Goal: Task Accomplishment & Management: Manage account settings

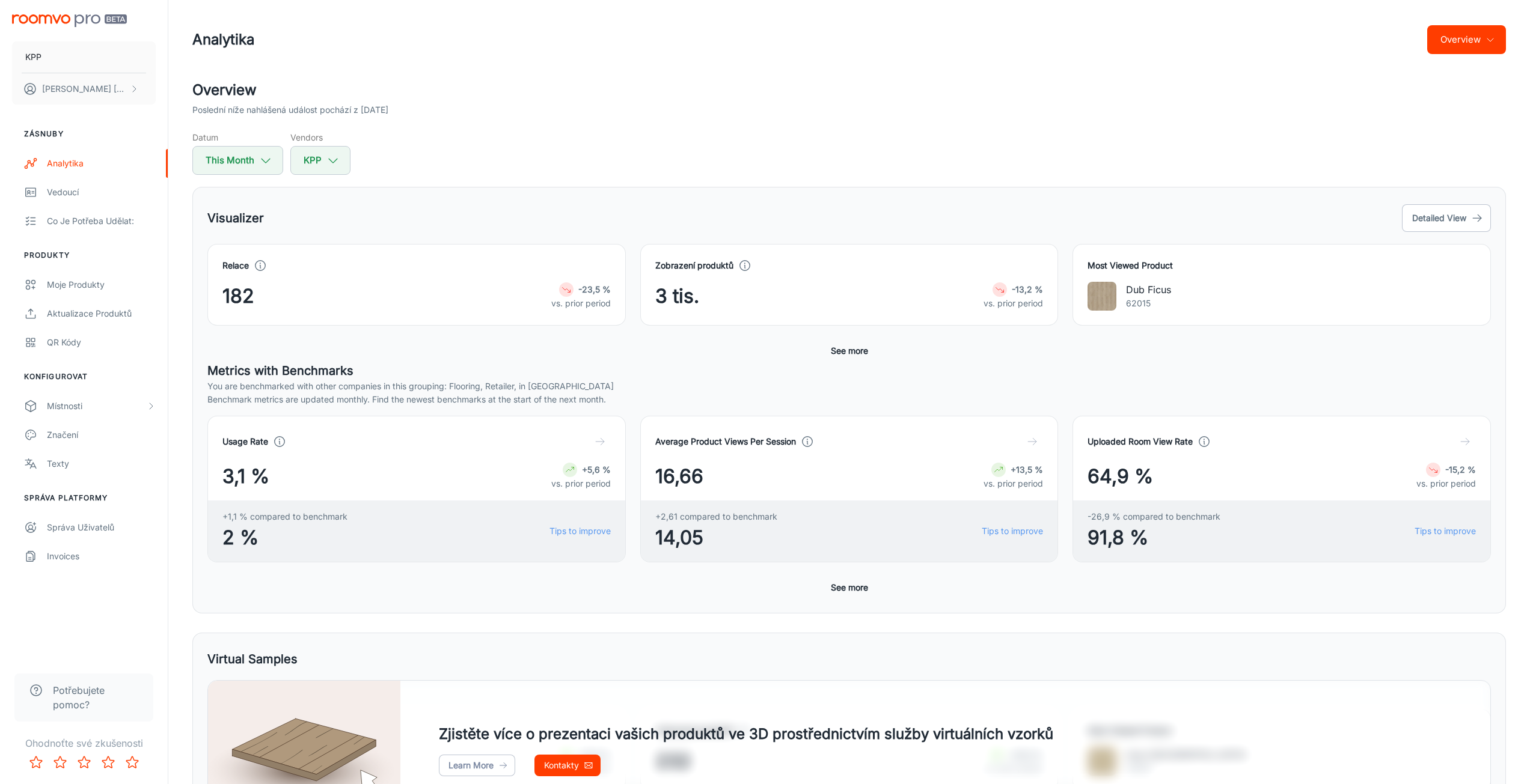
click at [992, 105] on div "Poslední níže nahlášená událost pochází z [DATE]" at bounding box center [849, 110] width 1314 height 13
click at [108, 97] on button "[PERSON_NAME]" at bounding box center [84, 89] width 144 height 31
click at [99, 64] on div at bounding box center [769, 392] width 1539 height 784
click at [22, 53] on button "KPP" at bounding box center [84, 57] width 144 height 31
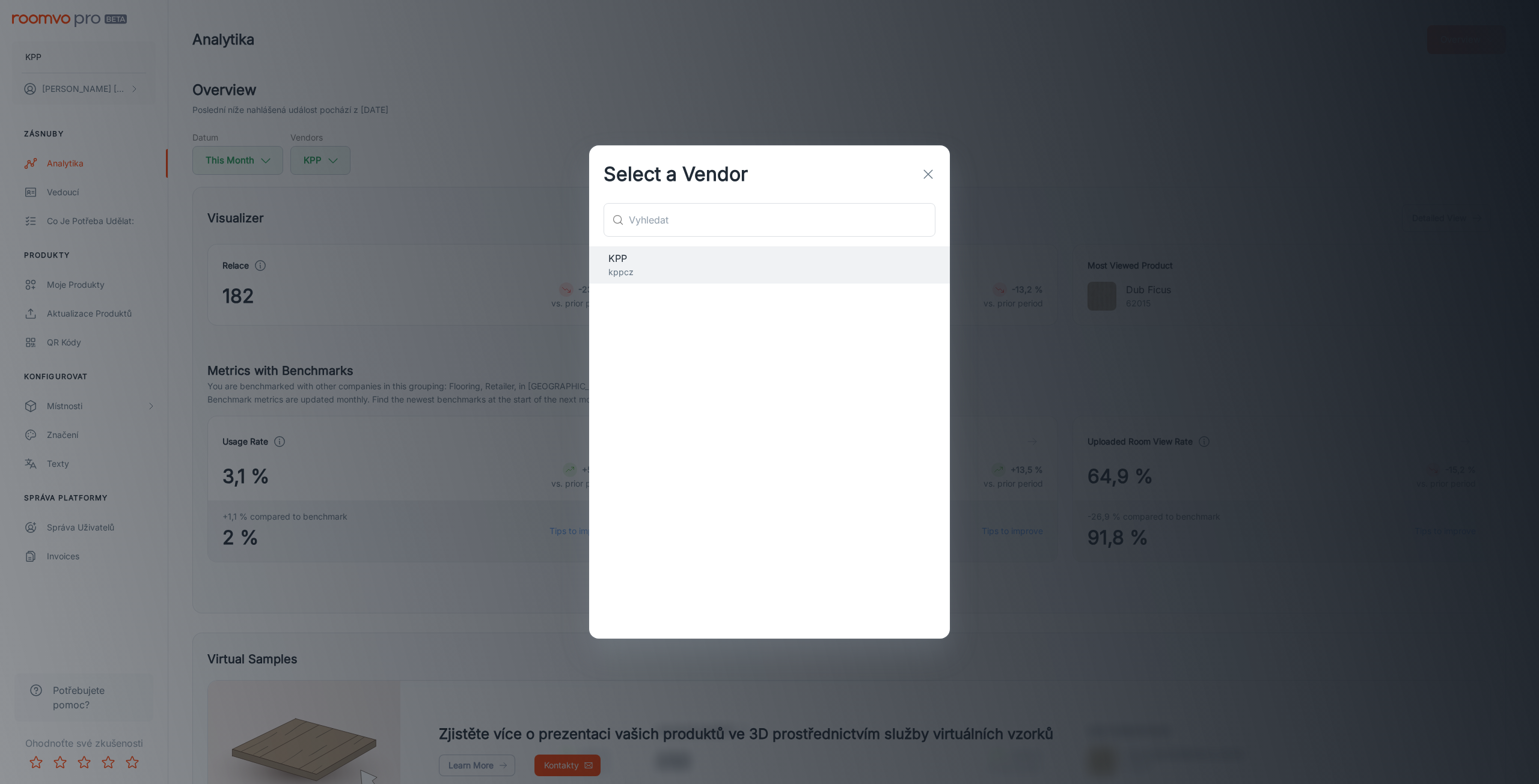
click at [211, 110] on div "Select a Vendor ​ ​ KPP kppcz" at bounding box center [769, 392] width 1539 height 784
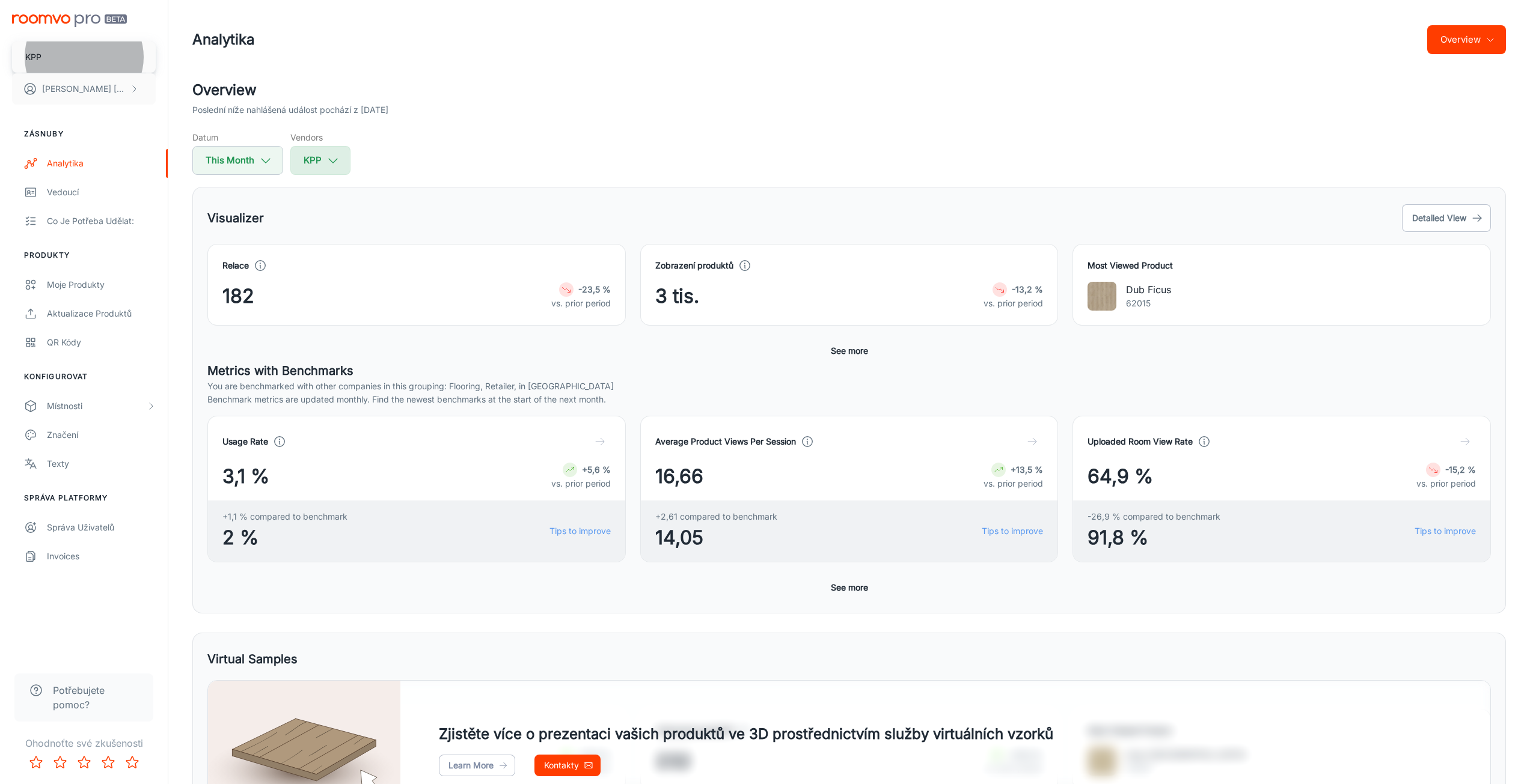
click at [304, 157] on button "KPP" at bounding box center [320, 161] width 60 height 29
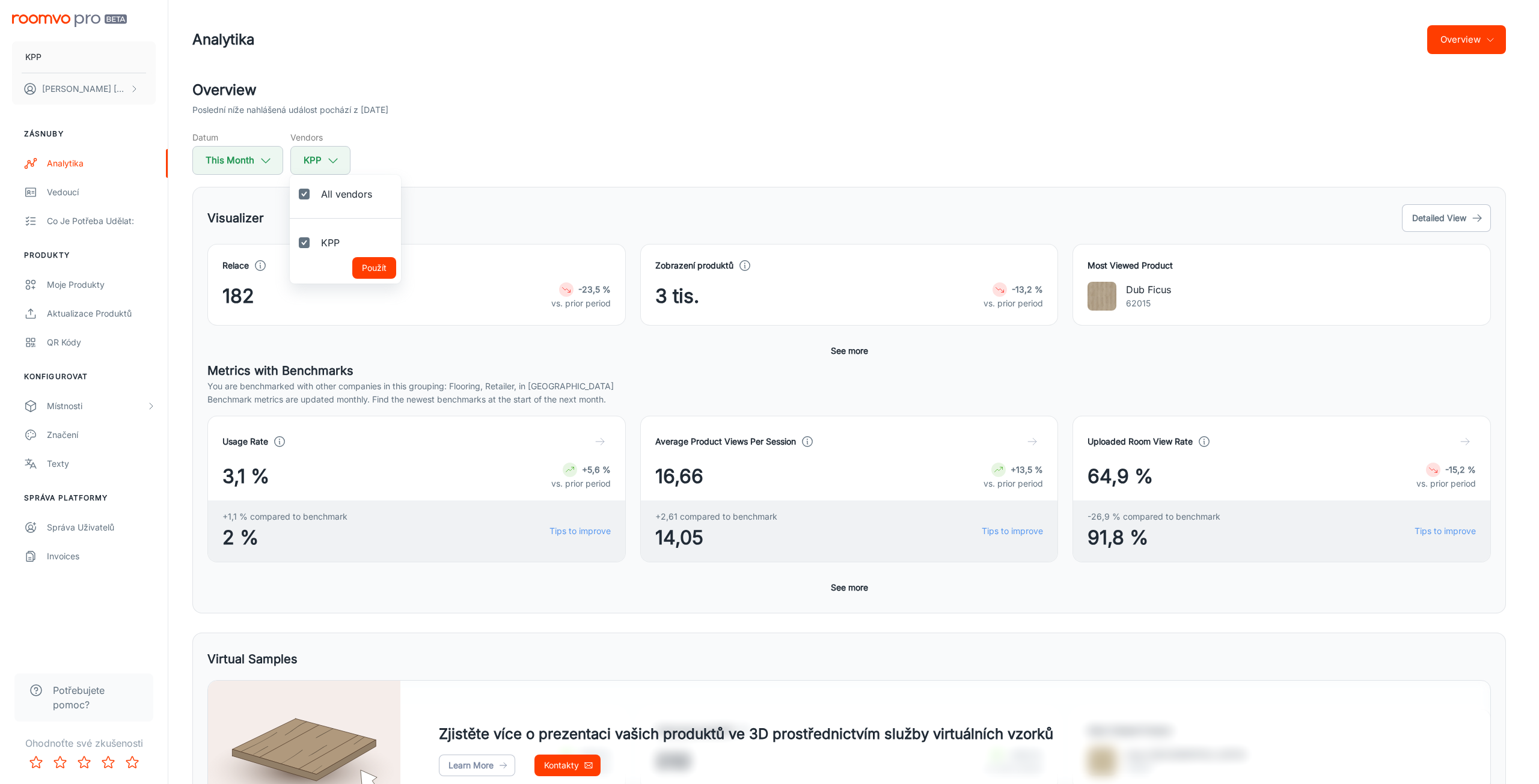
click at [304, 155] on div at bounding box center [769, 392] width 1539 height 784
click at [58, 526] on div "Správa uživatelů" at bounding box center [101, 528] width 108 height 13
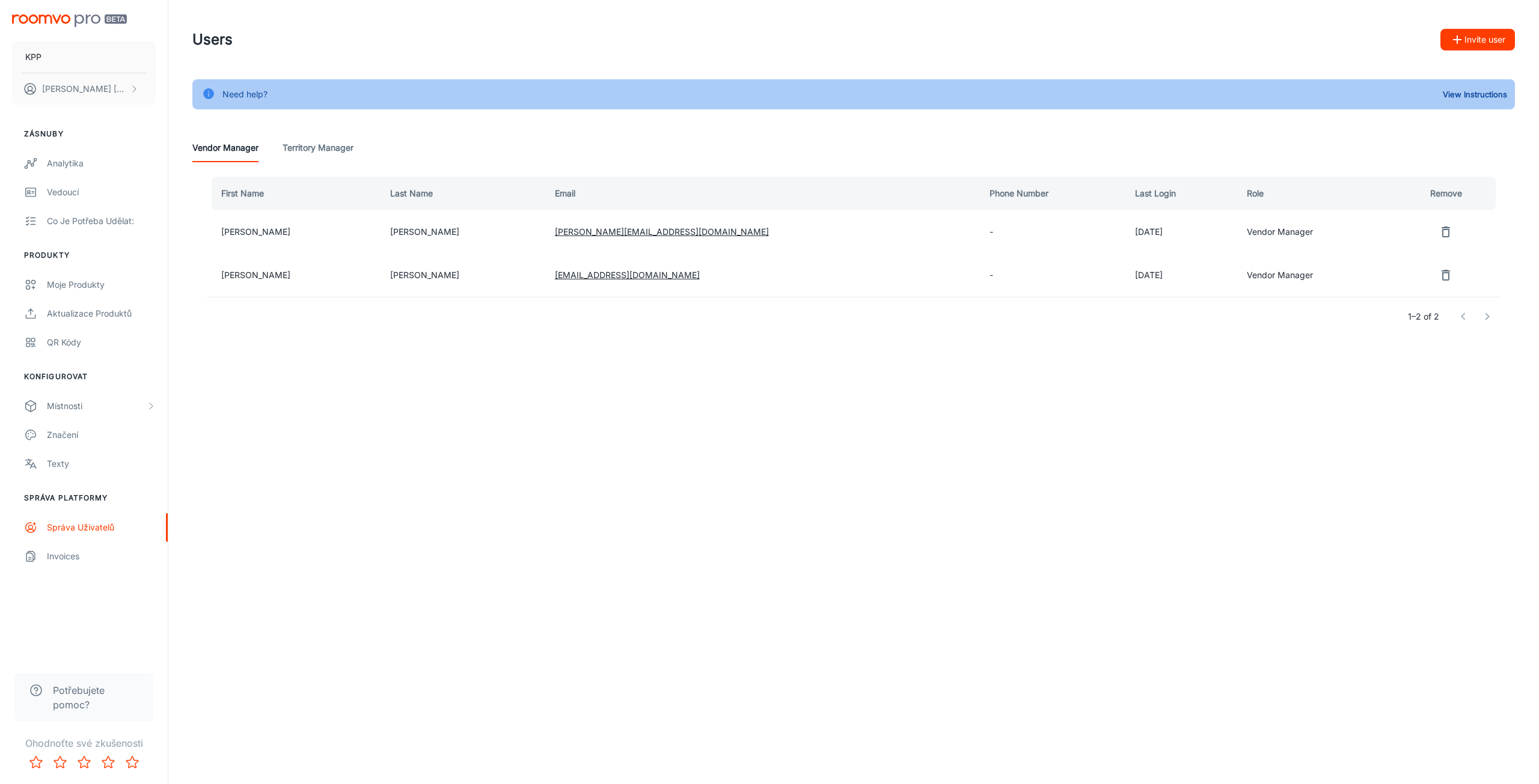
click at [1138, 245] on td "[DATE]" at bounding box center [1181, 232] width 112 height 43
click at [1237, 229] on td "Vendor Manager" at bounding box center [1317, 232] width 159 height 43
click at [279, 146] on div "Vendor Manager Territory Manager" at bounding box center [853, 148] width 1323 height 29
click at [296, 144] on Manager "Territory Manager" at bounding box center [318, 148] width 71 height 29
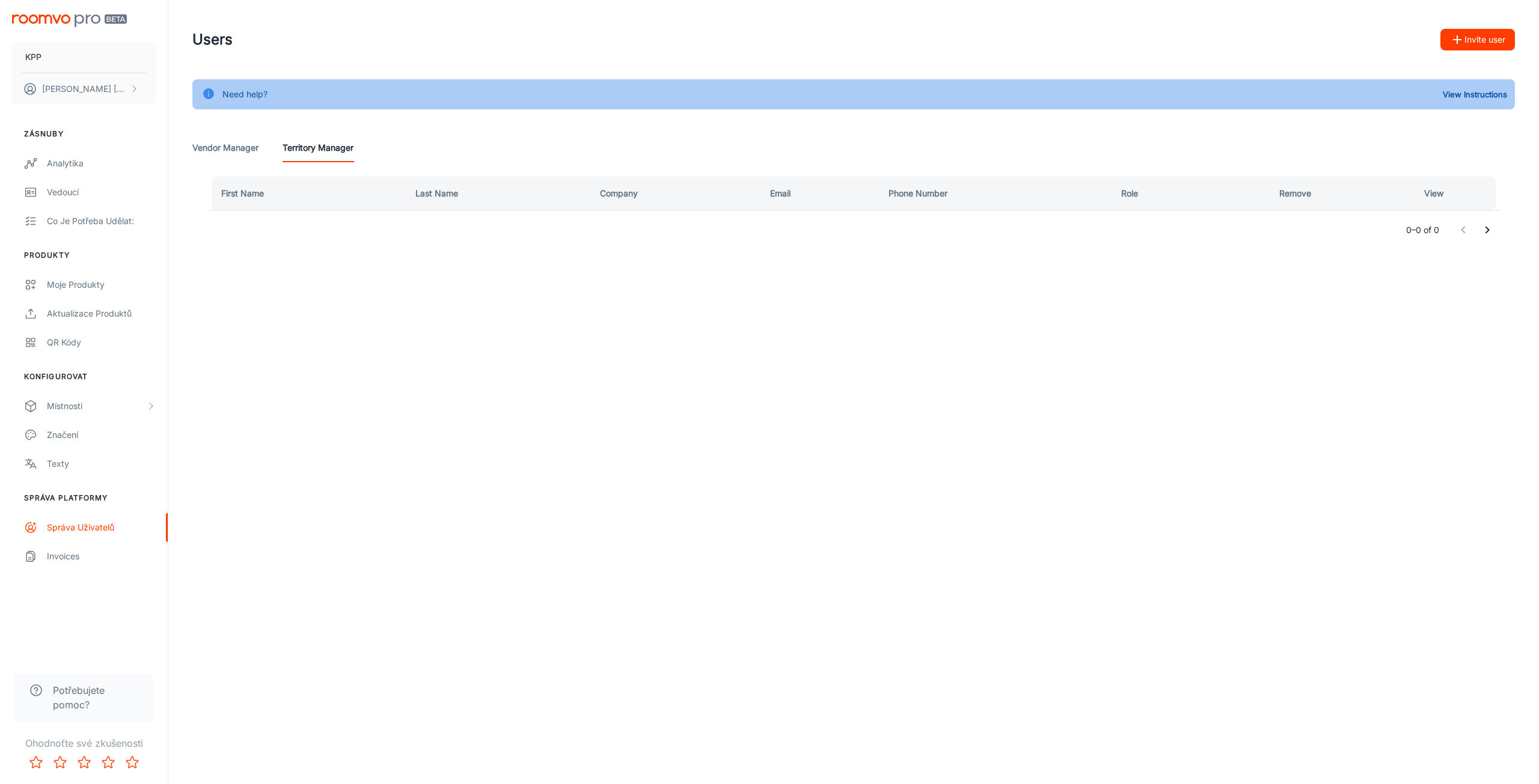
click at [242, 140] on Manager "Vendor Manager" at bounding box center [225, 148] width 66 height 29
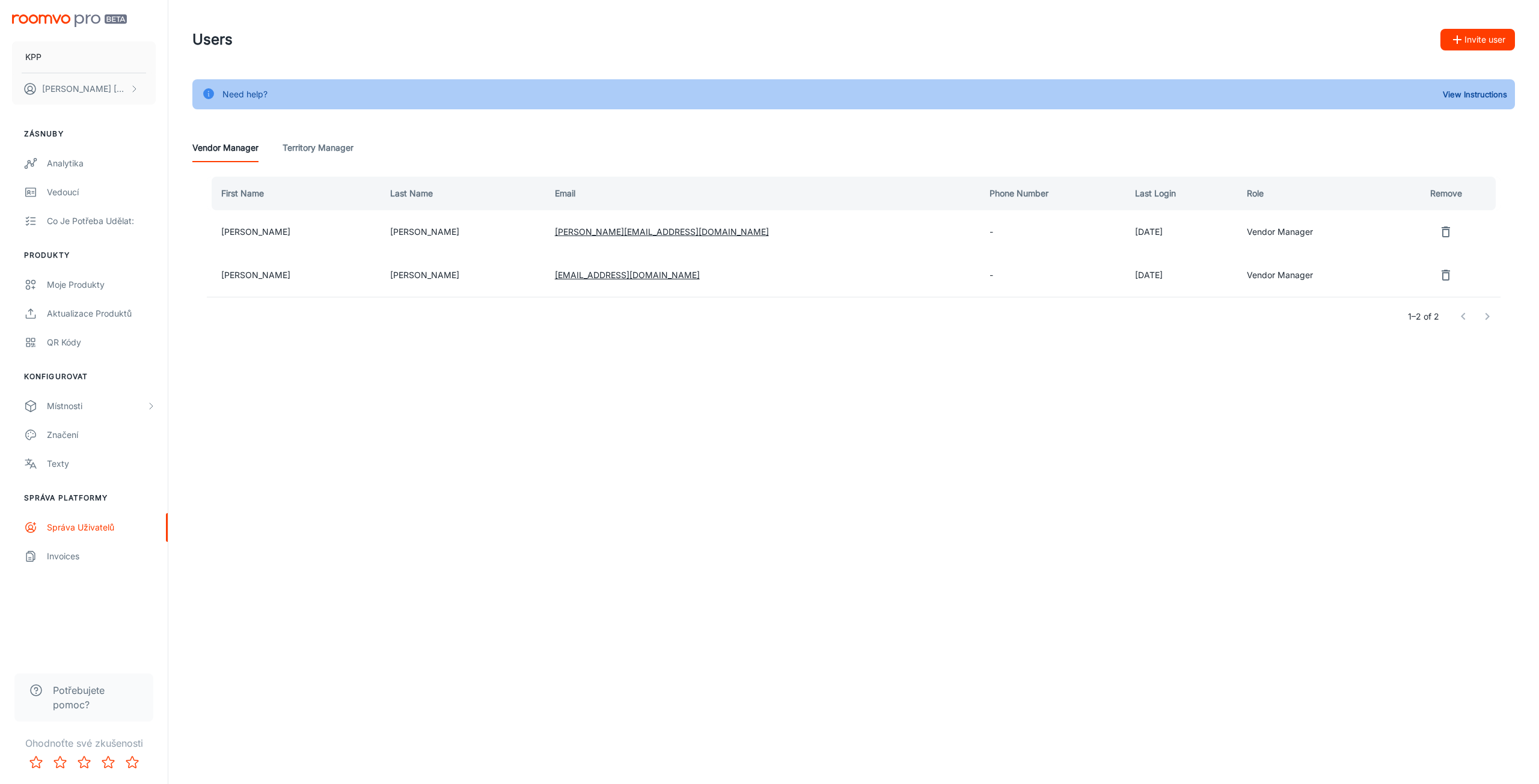
click at [1459, 38] on icon "button" at bounding box center [1457, 40] width 14 height 14
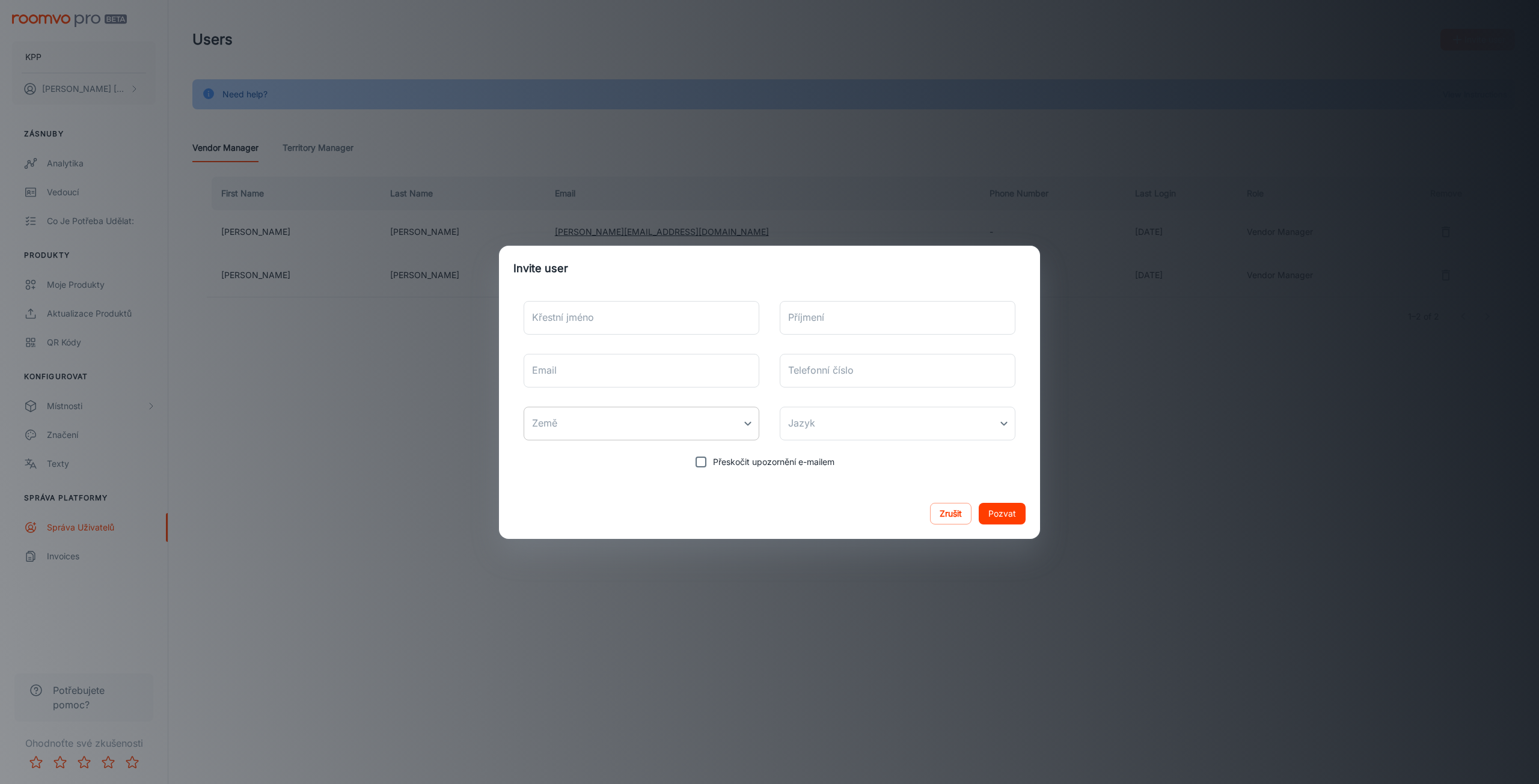
click at [705, 427] on body "KPP [PERSON_NAME] Zásnuby Analytika Vedoucí Co je potřeba udělat: Produkty Moje…" at bounding box center [769, 392] width 1539 height 784
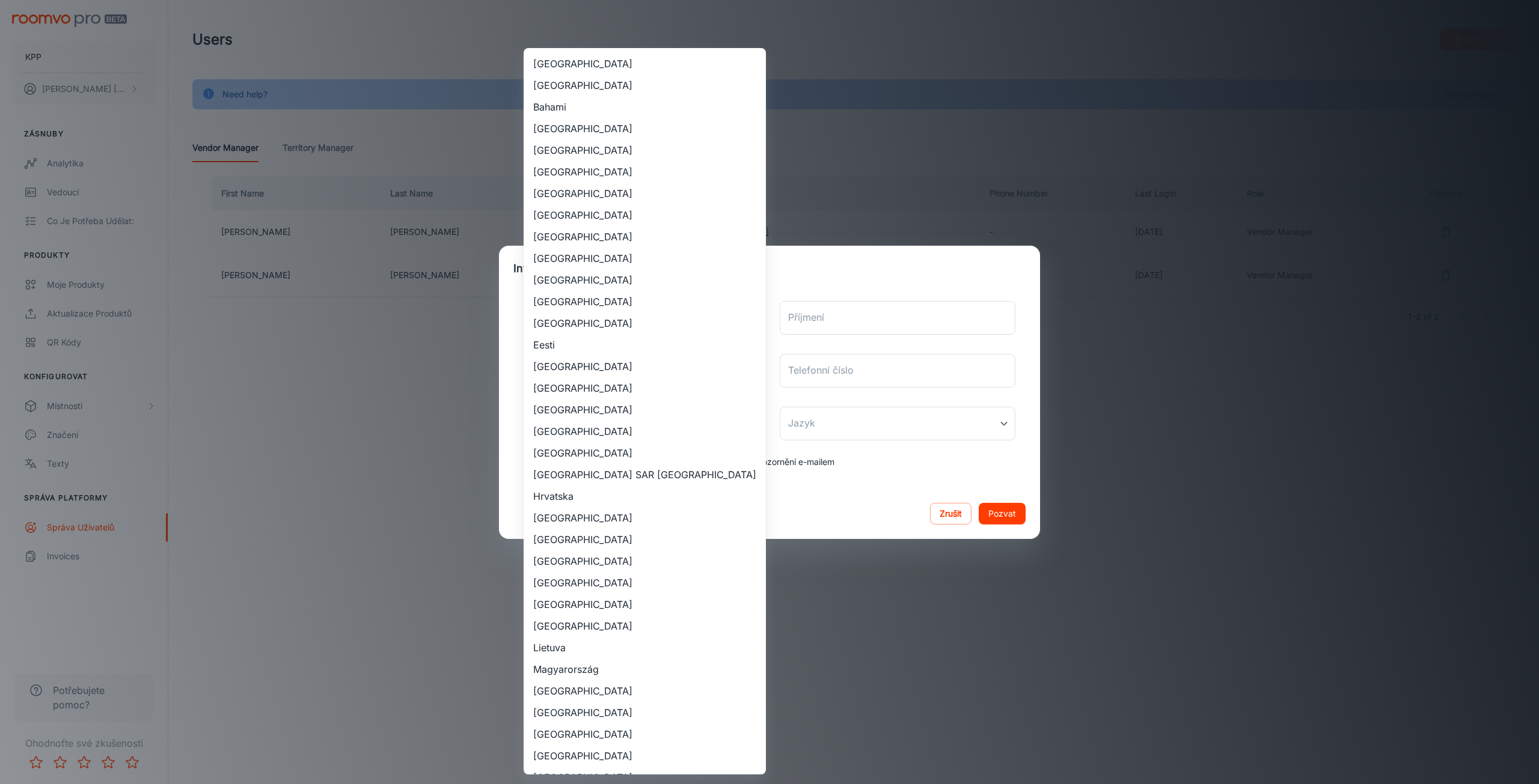
click at [887, 424] on div at bounding box center [769, 392] width 1539 height 784
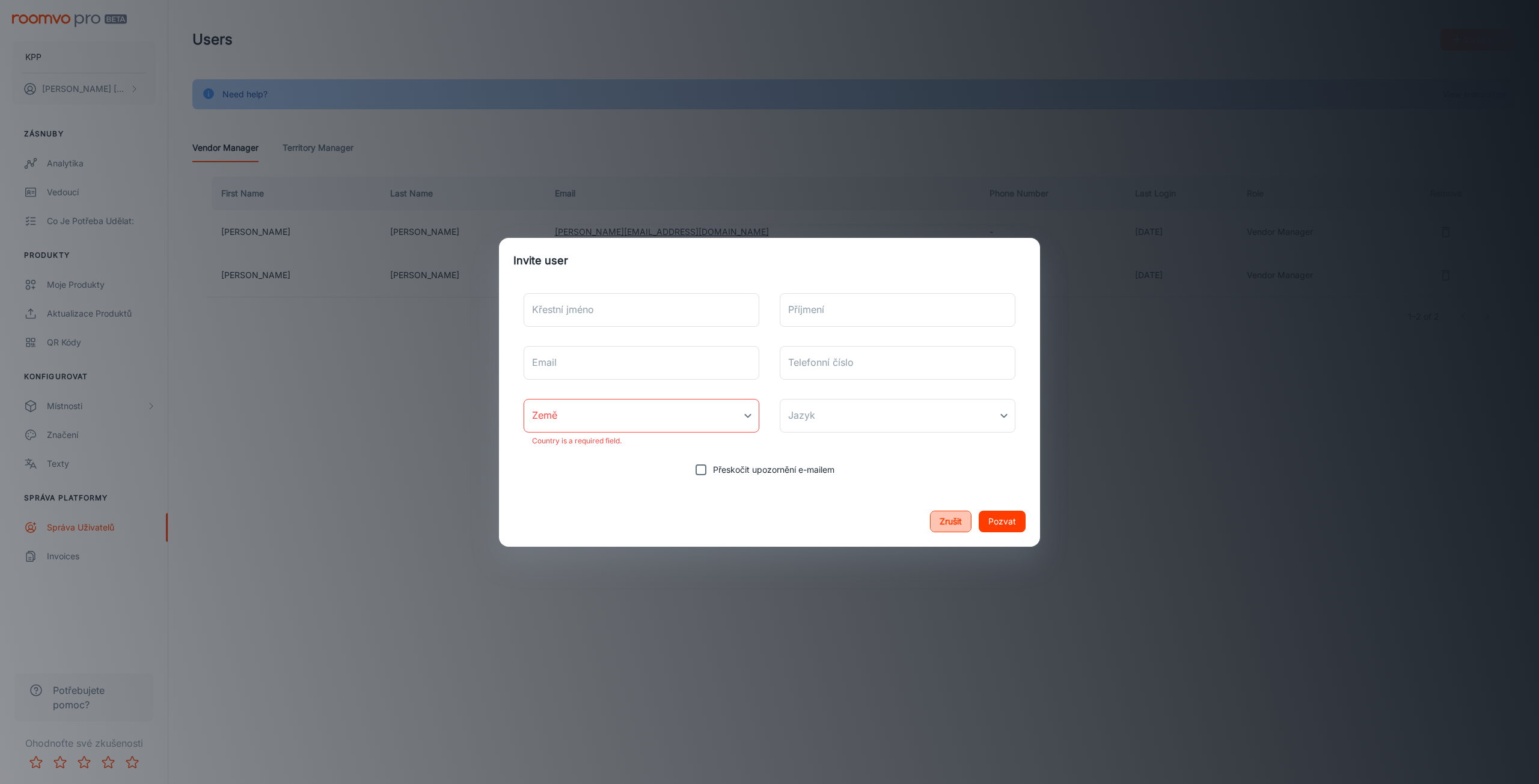
click at [942, 513] on button "Zrušit" at bounding box center [950, 521] width 41 height 22
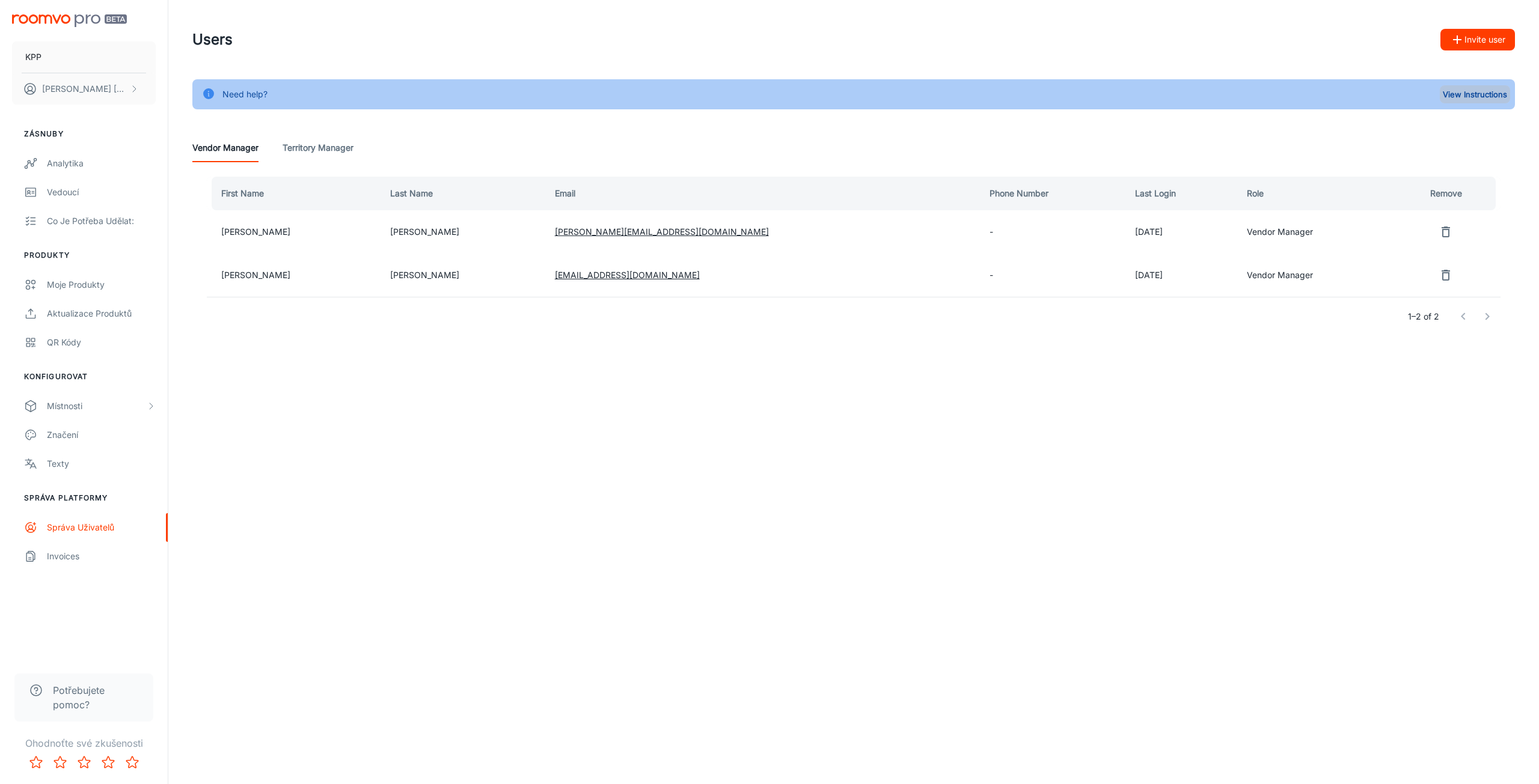
click at [1471, 93] on button "View Instructions" at bounding box center [1475, 95] width 71 height 18
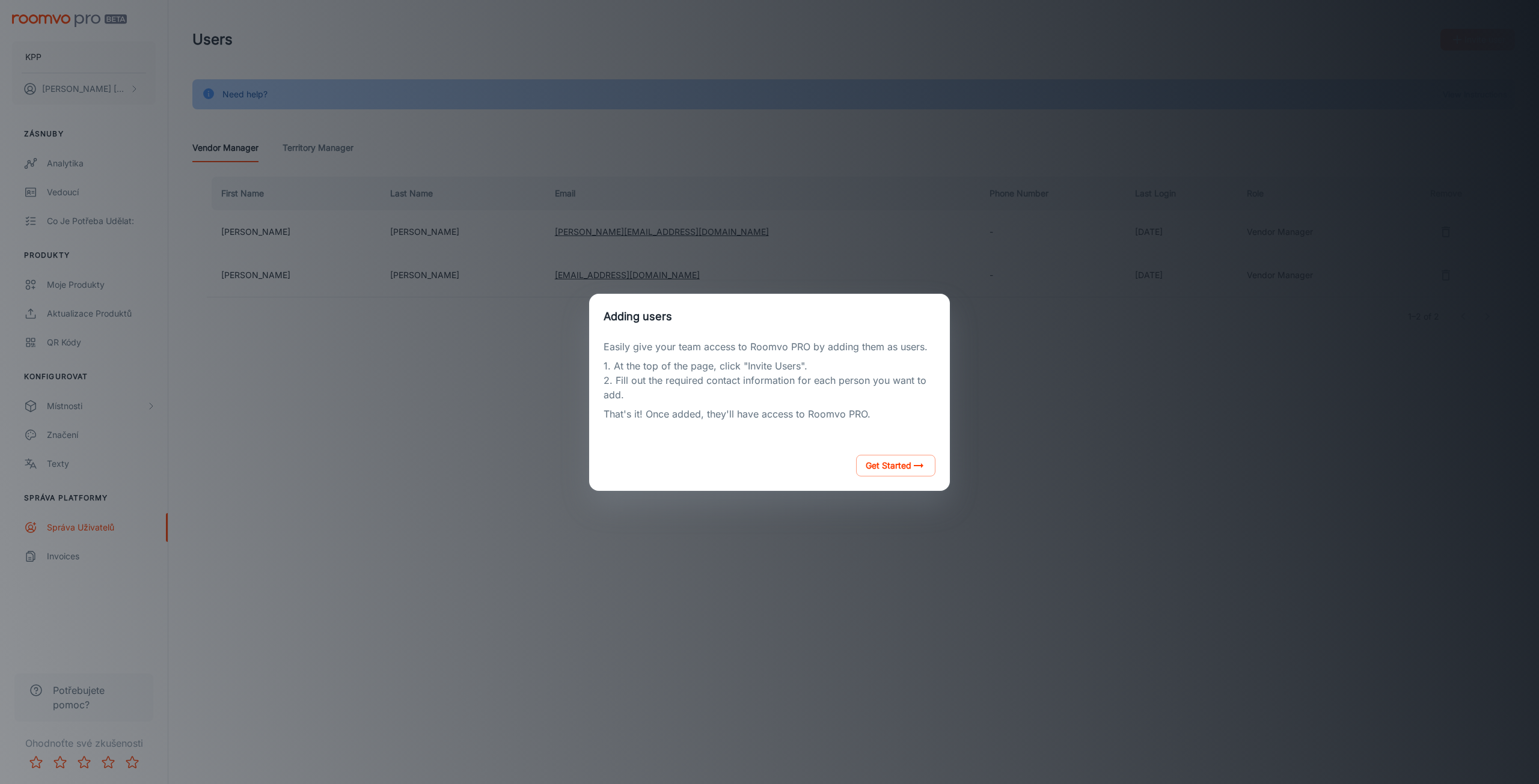
click at [1200, 71] on div "Adding users Easily give your team access to Roomvo PRO by adding them as users…" at bounding box center [769, 392] width 1510 height 755
